Goal: Task Accomplishment & Management: Complete application form

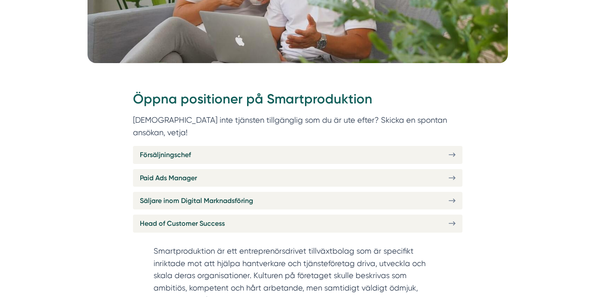
scroll to position [276, 0]
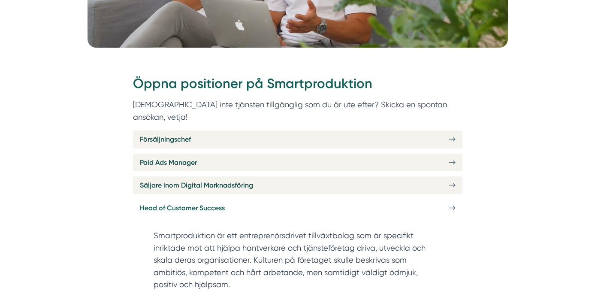
click at [452, 204] on icon at bounding box center [451, 207] width 7 height 7
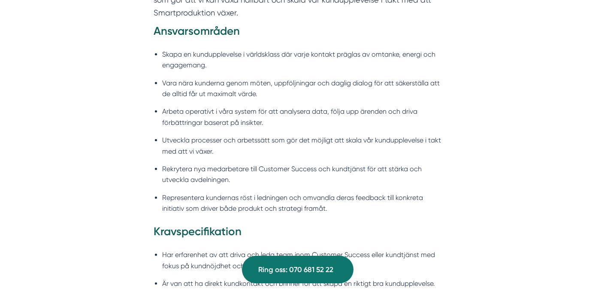
scroll to position [691, 0]
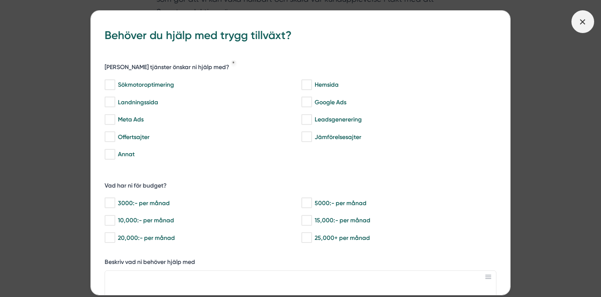
click at [584, 22] on icon at bounding box center [582, 21] width 9 height 9
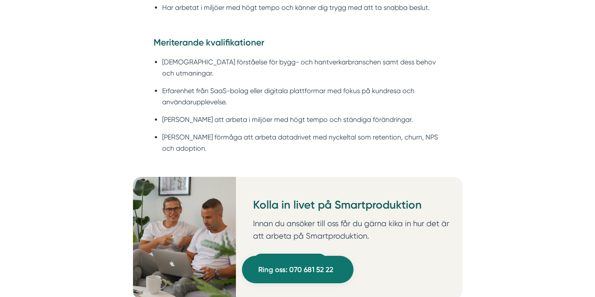
scroll to position [985, 0]
